Goal: Register for event/course

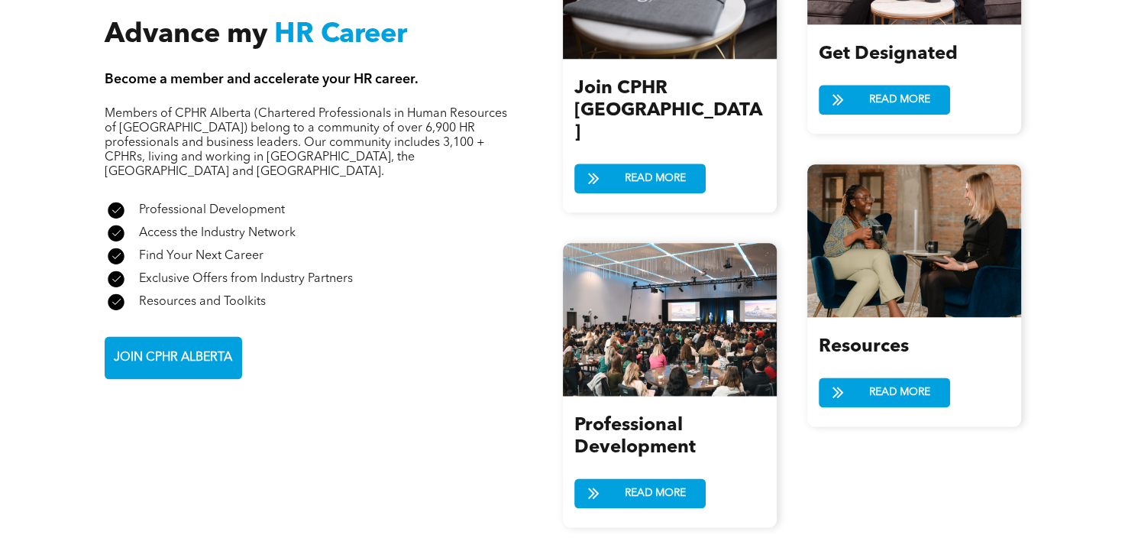
scroll to position [1603, 0]
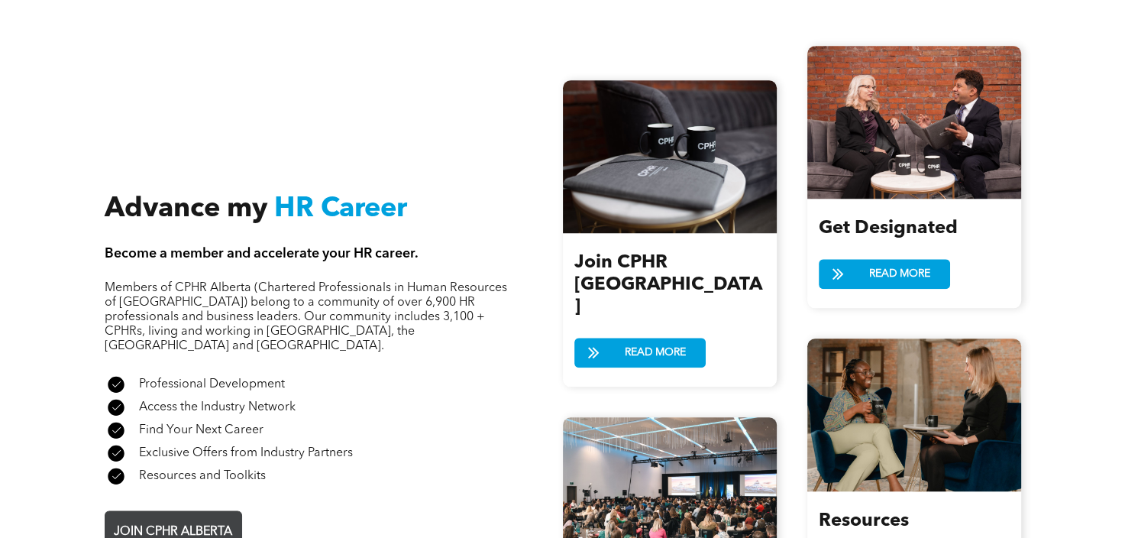
click at [199, 517] on span "JOIN CPHR ALBERTA" at bounding box center [172, 532] width 129 height 30
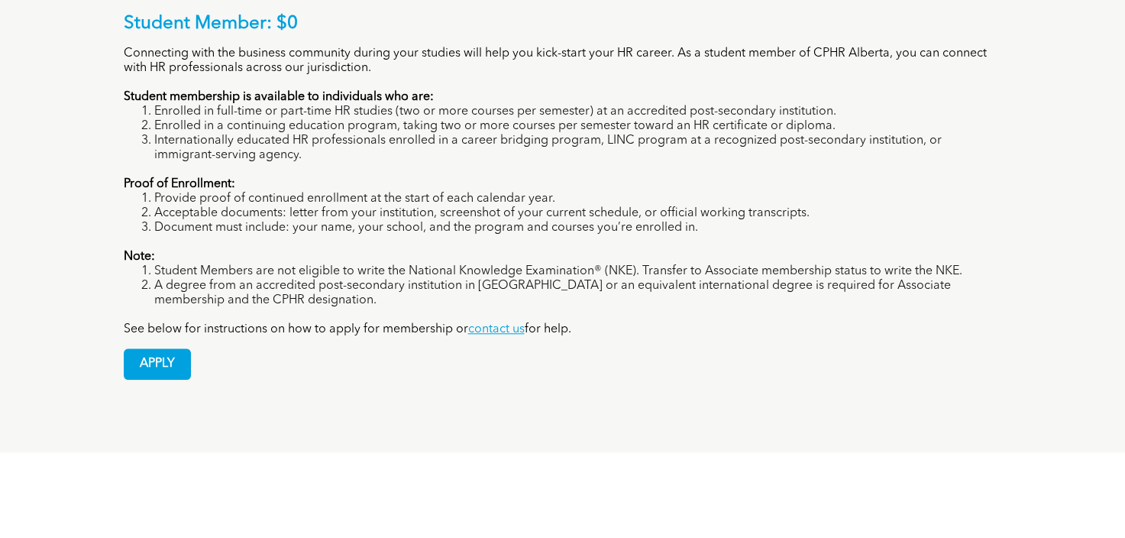
scroll to position [1069, 0]
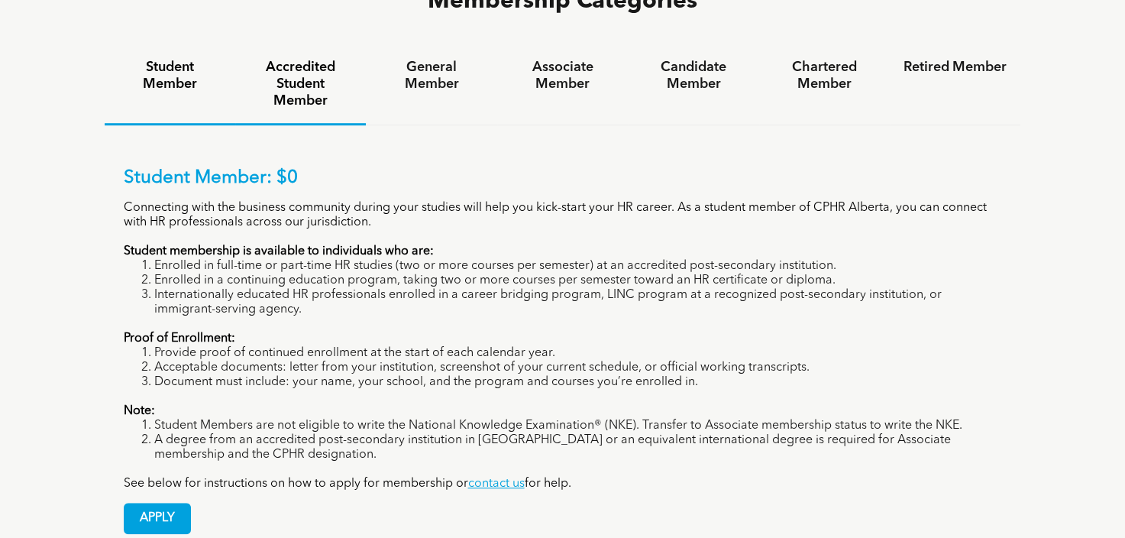
click at [286, 59] on h4 "Accredited Student Member" at bounding box center [300, 84] width 103 height 50
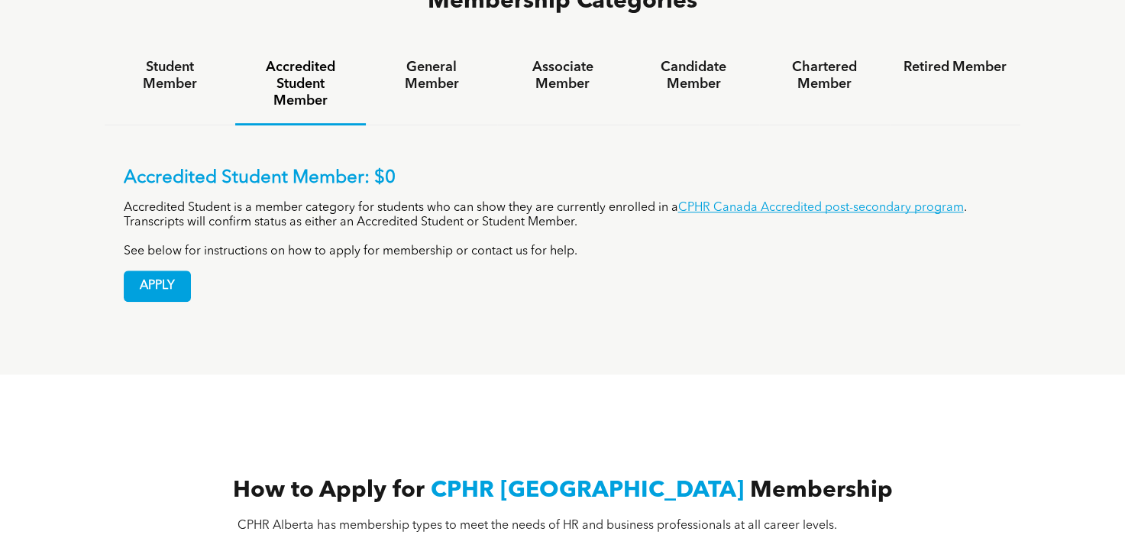
scroll to position [993, 0]
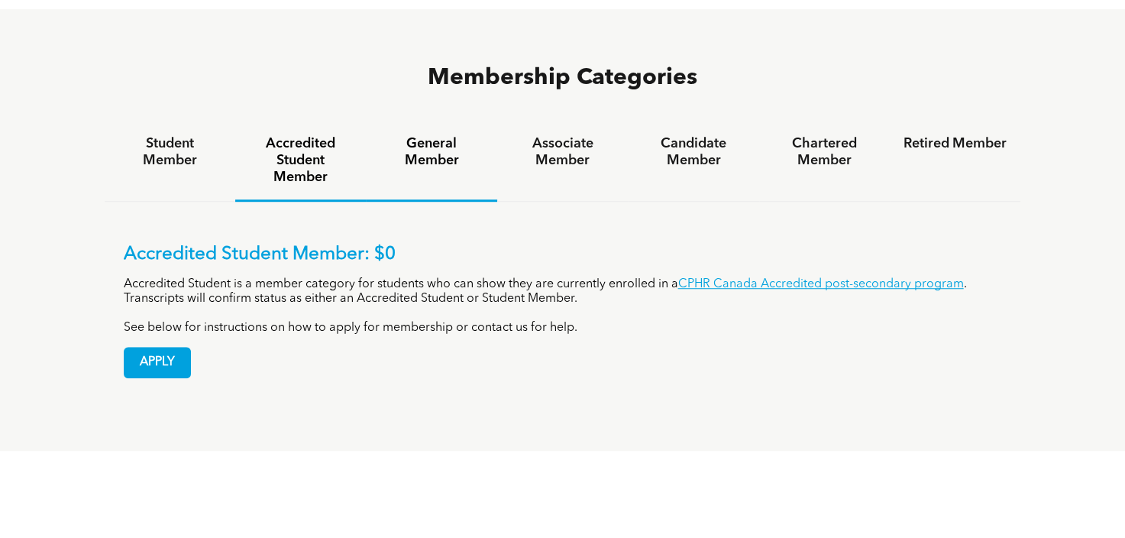
click at [449, 135] on h4 "General Member" at bounding box center [430, 152] width 103 height 34
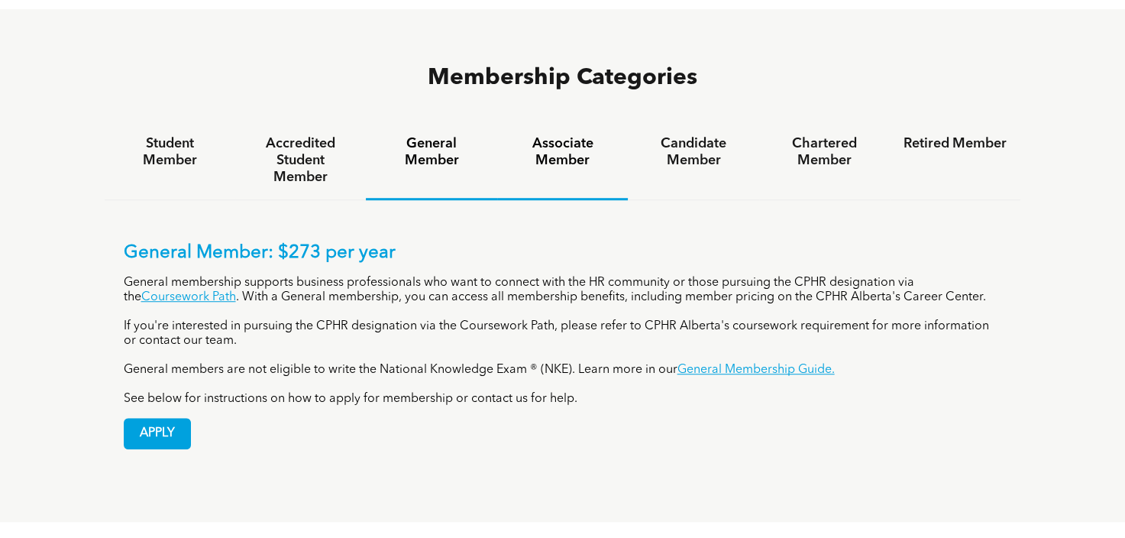
click at [580, 135] on h4 "Associate Member" at bounding box center [562, 152] width 103 height 34
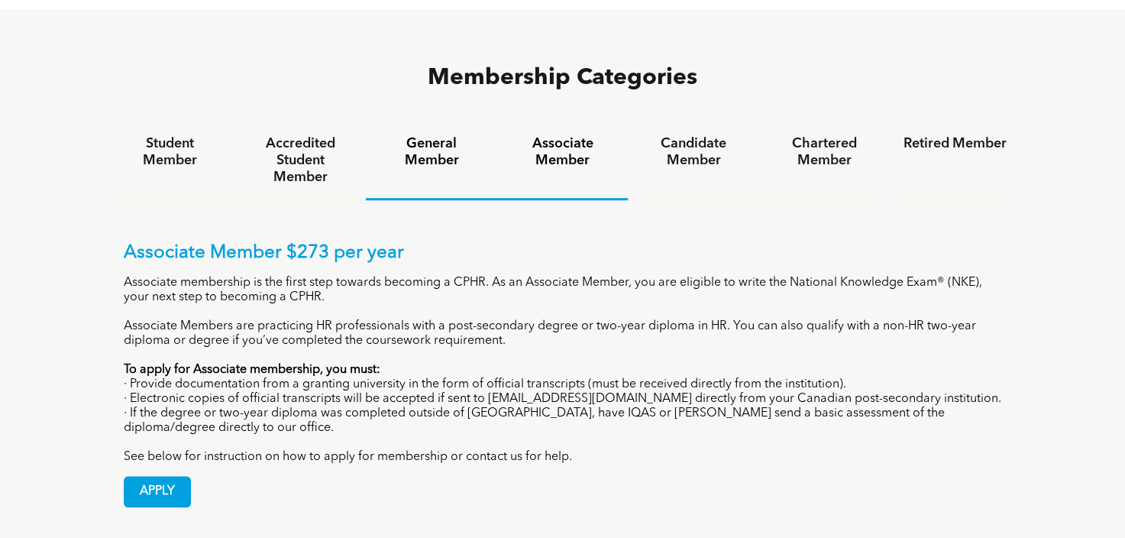
click at [442, 135] on h4 "General Member" at bounding box center [430, 152] width 103 height 34
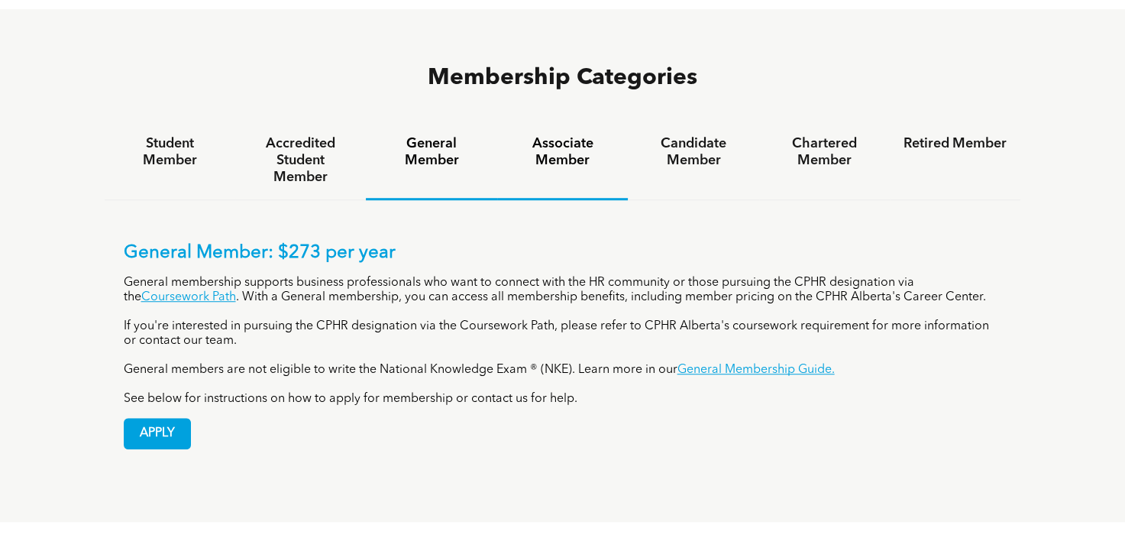
click at [547, 135] on h4 "Associate Member" at bounding box center [562, 152] width 103 height 34
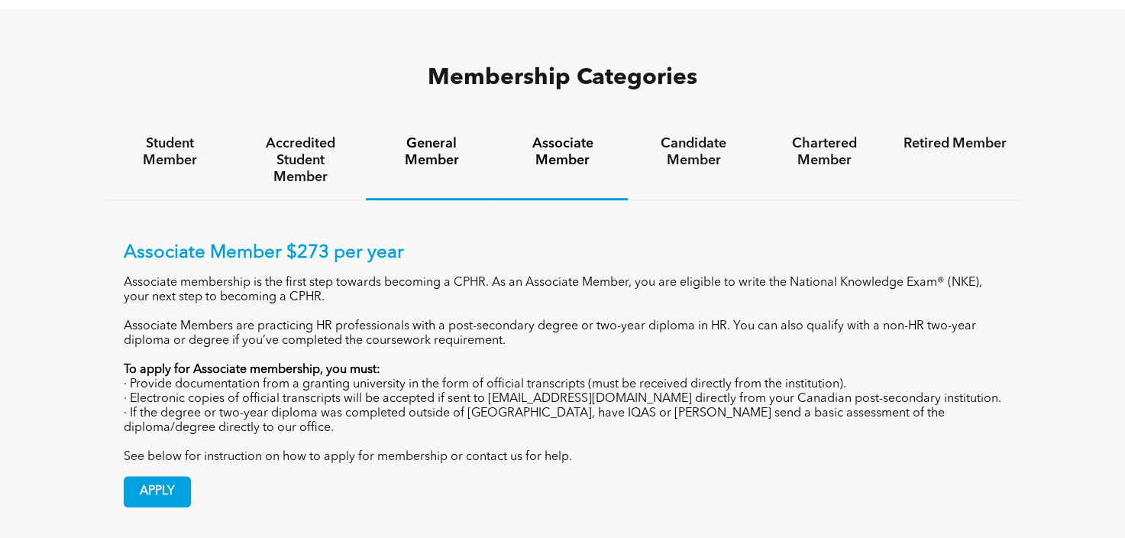
click at [445, 135] on h4 "General Member" at bounding box center [430, 152] width 103 height 34
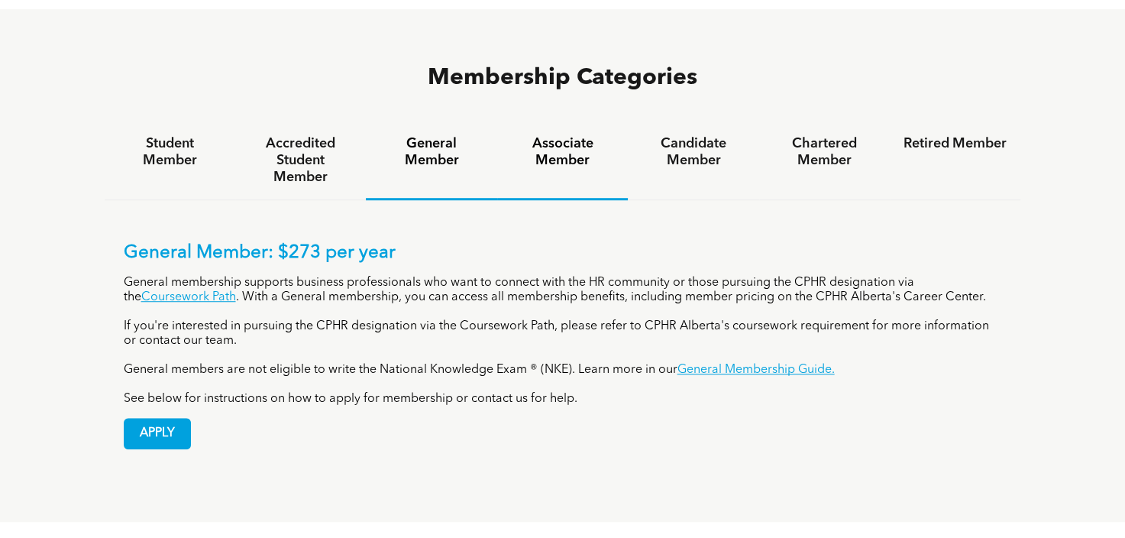
click at [577, 135] on h4 "Associate Member" at bounding box center [562, 152] width 103 height 34
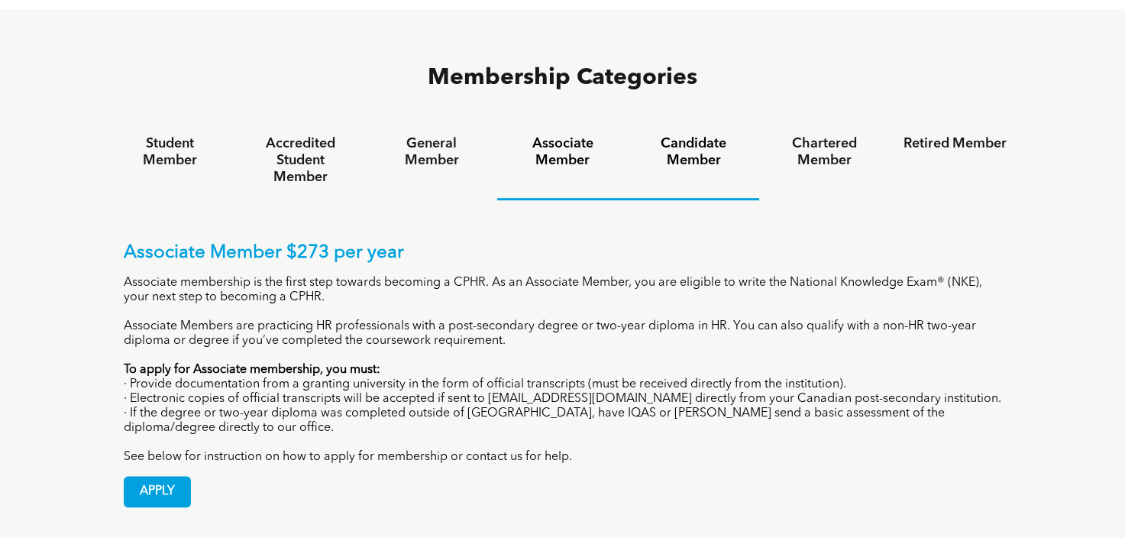
click at [686, 121] on div "Candidate Member" at bounding box center [693, 160] width 131 height 79
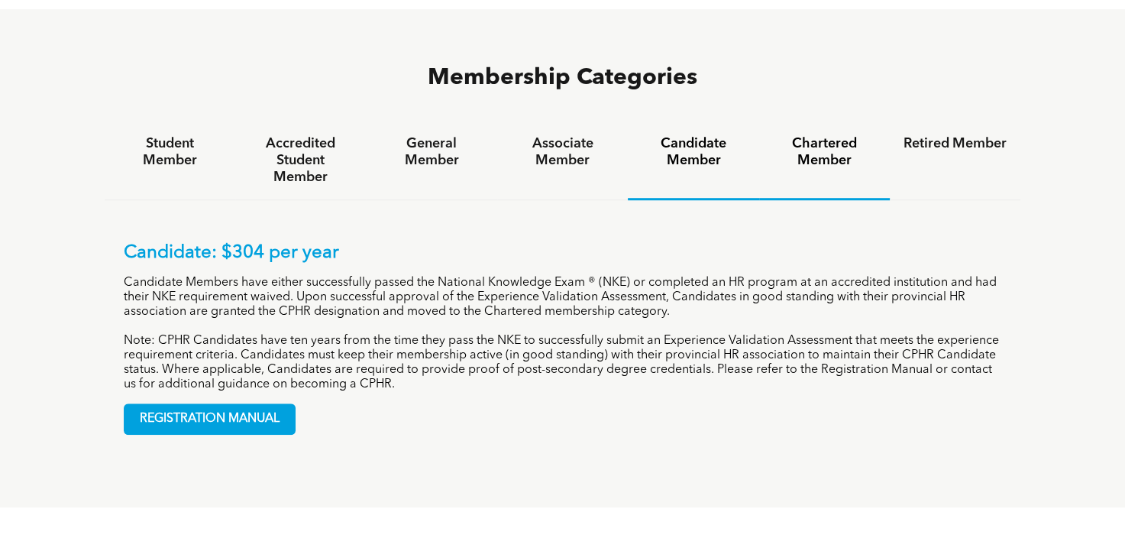
click at [849, 135] on h4 "Chartered Member" at bounding box center [824, 152] width 103 height 34
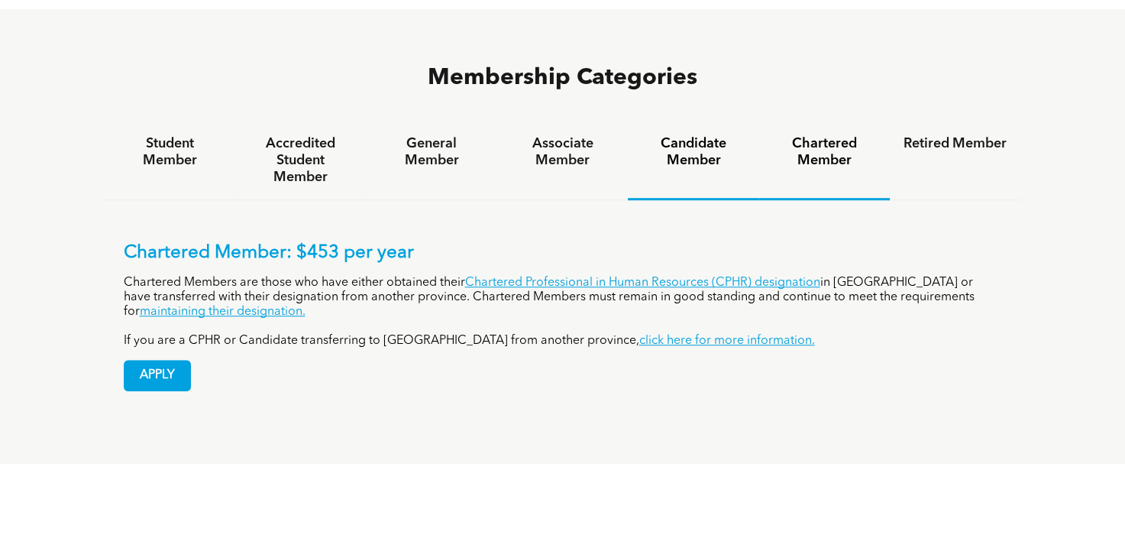
click at [727, 135] on h4 "Candidate Member" at bounding box center [692, 152] width 103 height 34
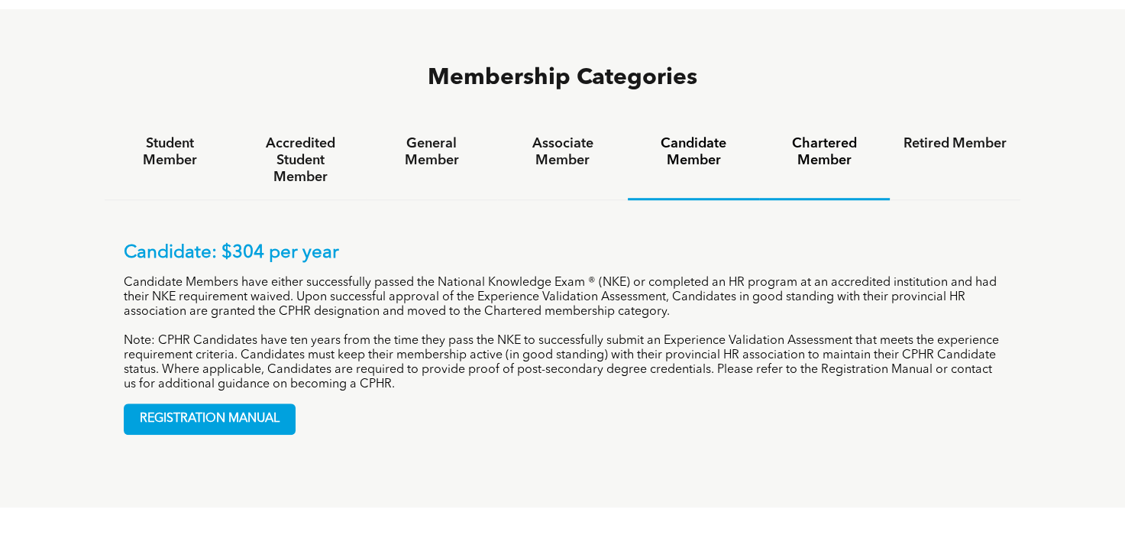
click at [812, 135] on h4 "Chartered Member" at bounding box center [824, 152] width 103 height 34
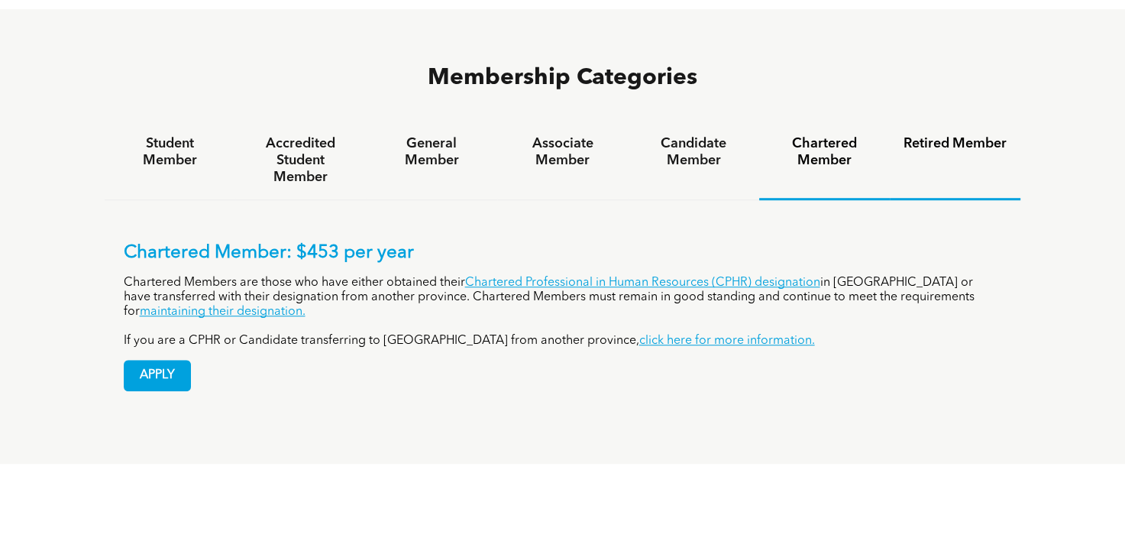
click at [951, 135] on h4 "Retired Member" at bounding box center [954, 143] width 103 height 17
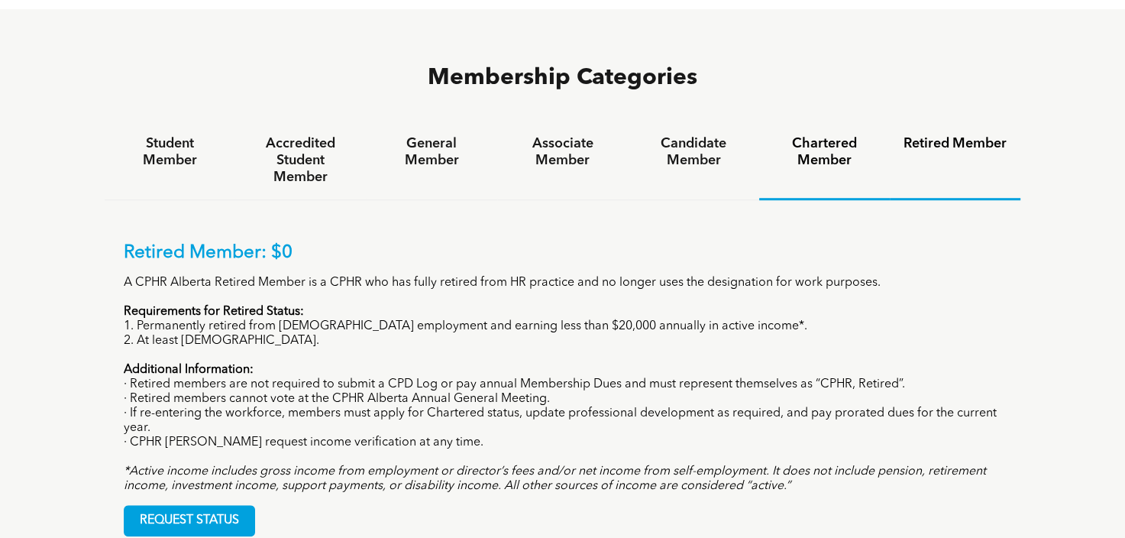
click at [833, 135] on h4 "Chartered Member" at bounding box center [824, 152] width 103 height 34
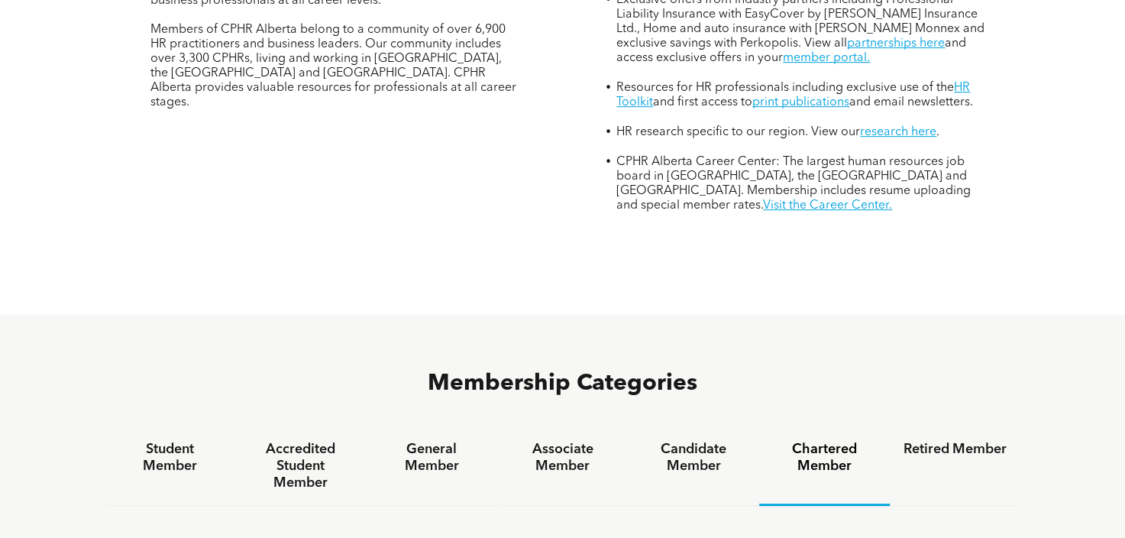
scroll to position [764, 0]
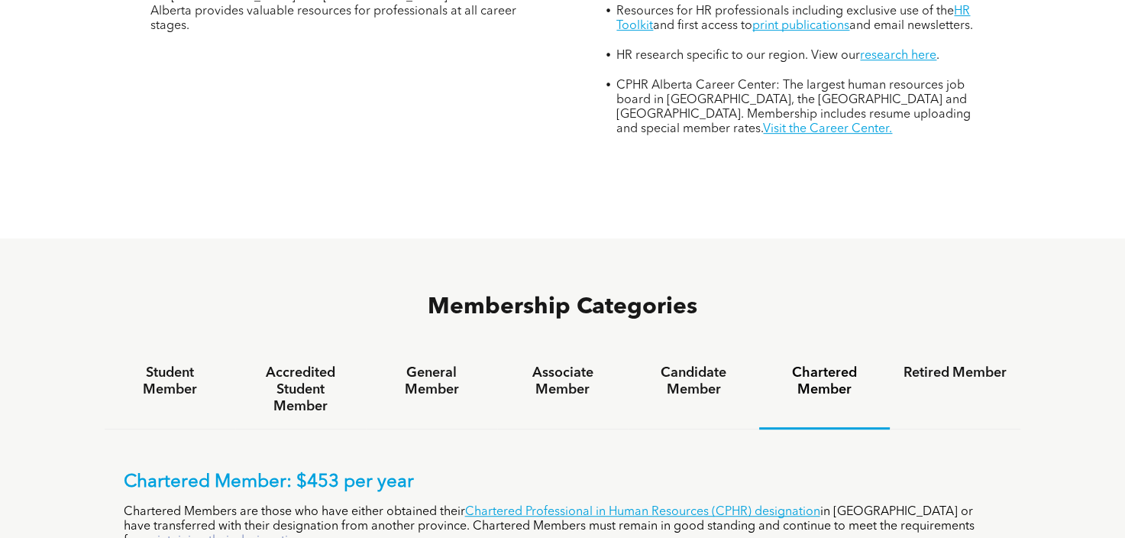
click at [305, 534] on link "maintaining their designation." at bounding box center [223, 540] width 166 height 12
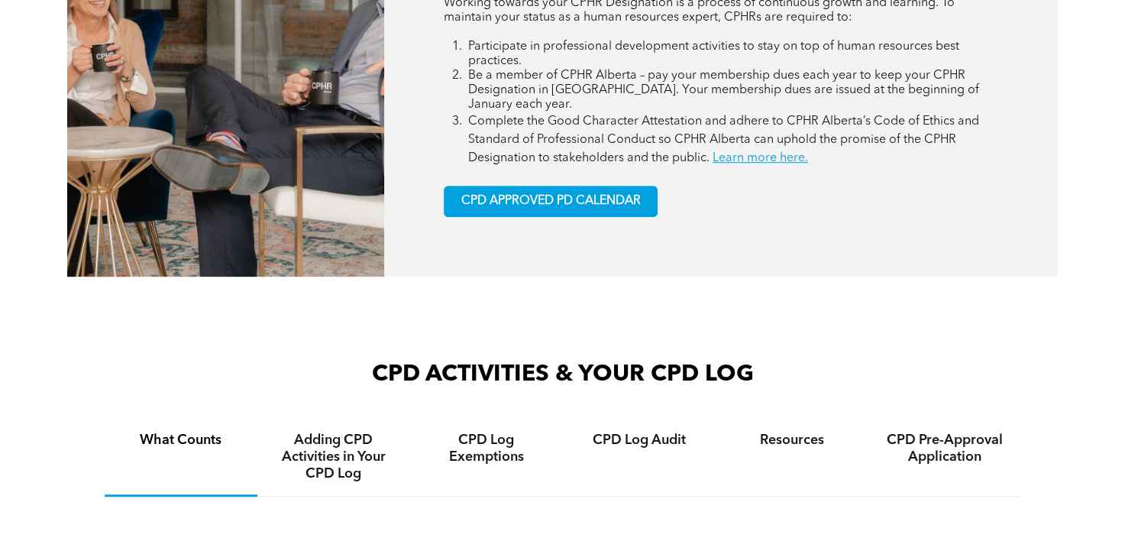
scroll to position [764, 0]
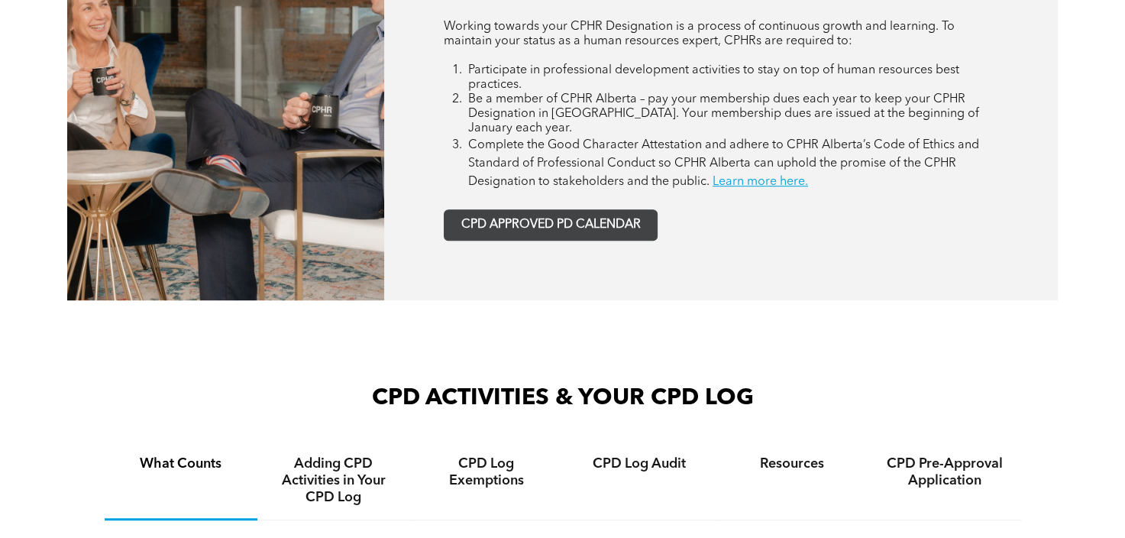
click at [588, 223] on span "CPD APPROVED PD CALENDAR" at bounding box center [549, 225] width 179 height 15
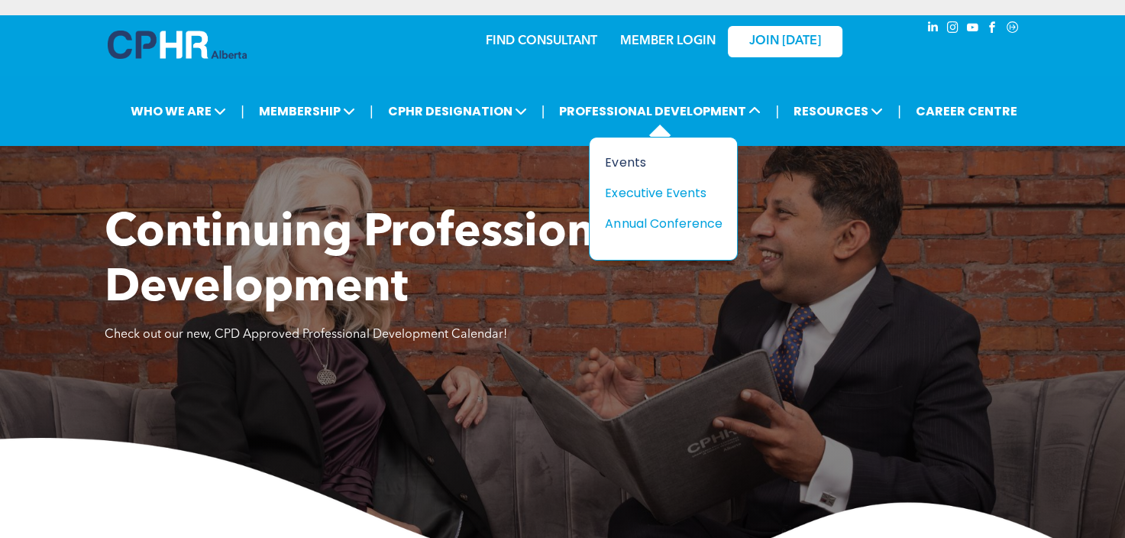
click at [627, 165] on div "Events" at bounding box center [657, 162] width 105 height 19
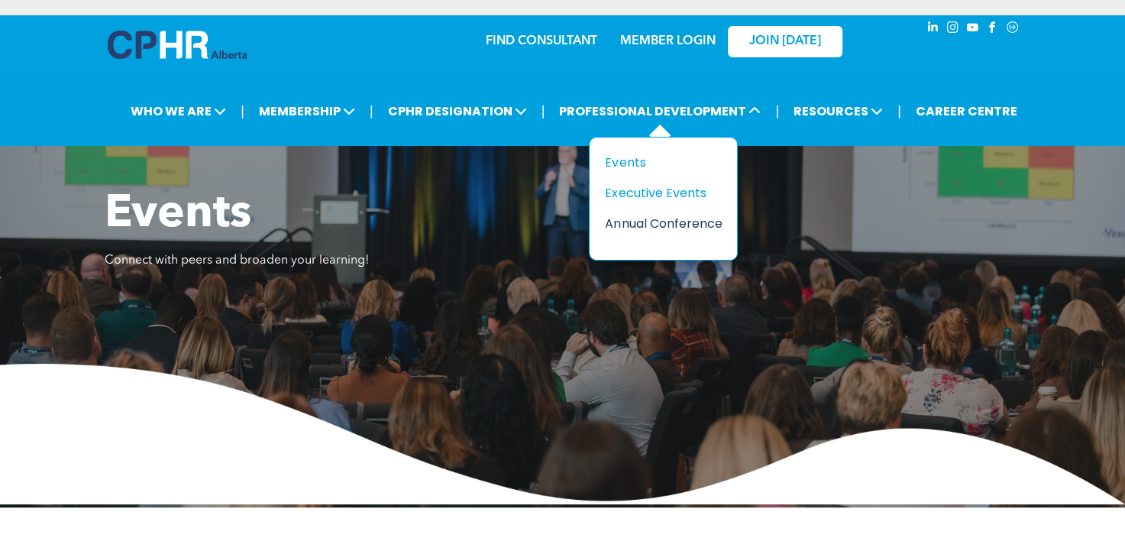
click at [668, 223] on div "Annual Conference" at bounding box center [657, 223] width 105 height 19
